Goal: Task Accomplishment & Management: Use online tool/utility

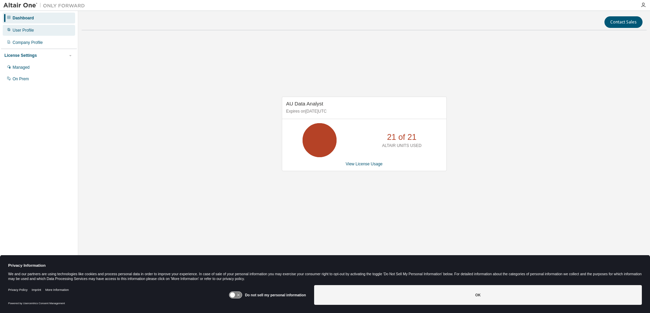
click at [29, 29] on div "User Profile" at bounding box center [23, 30] width 21 height 5
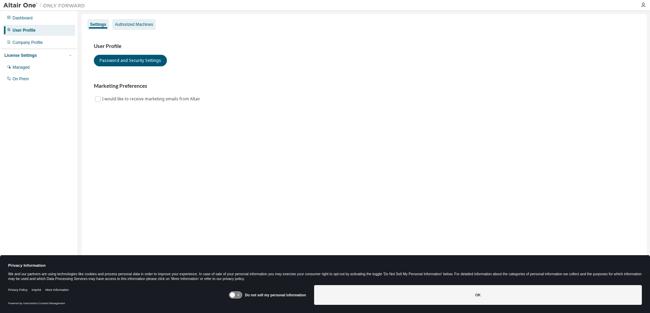
click at [131, 23] on div "Authorized Machines" at bounding box center [134, 24] width 38 height 5
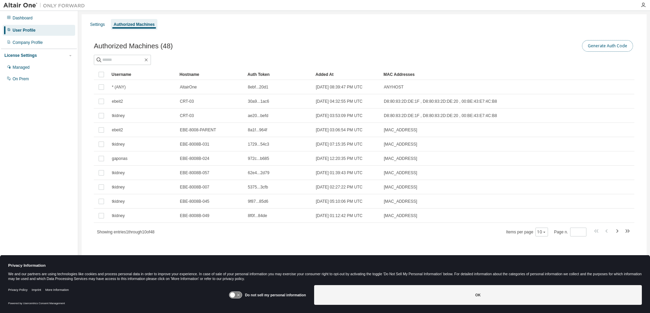
click at [604, 48] on button "Generate Auth Code" at bounding box center [607, 46] width 51 height 12
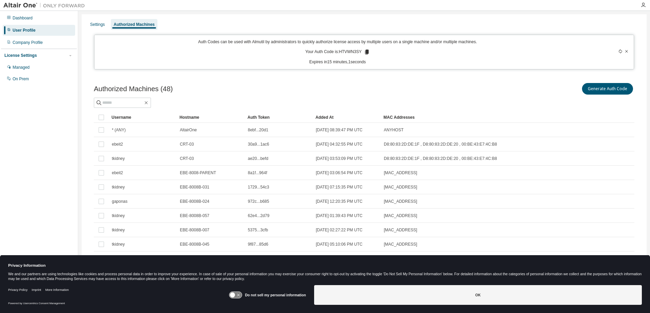
click at [345, 51] on p "Your Auth Code is: HTVWN3SY" at bounding box center [337, 52] width 65 height 6
copy p "HTVWN3SY"
click at [252, 88] on div "Authorized Machines (48) Generate Auth Code" at bounding box center [364, 89] width 540 height 14
